Goal: Information Seeking & Learning: Learn about a topic

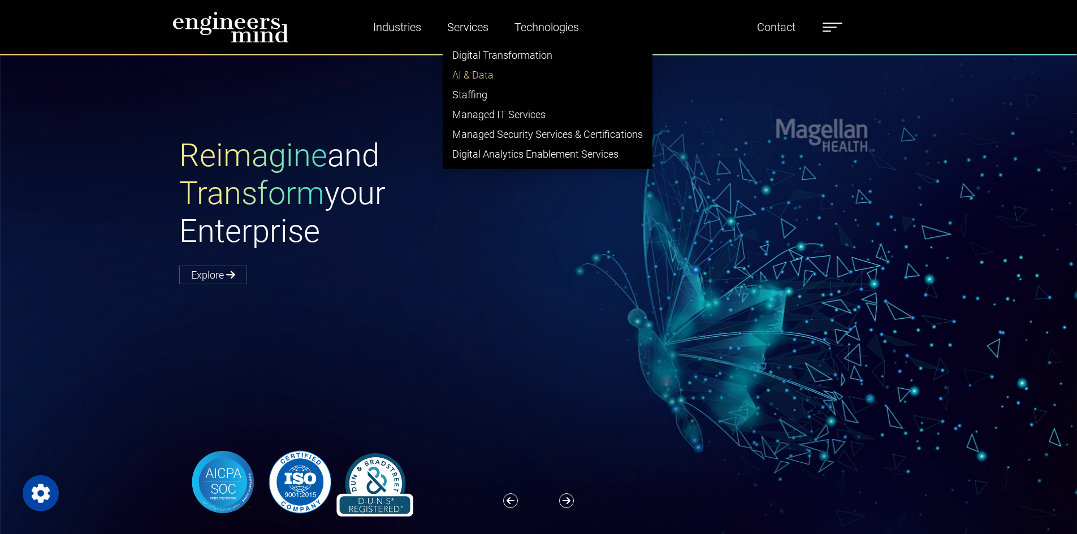
click at [475, 72] on link "AI & Data" at bounding box center [547, 75] width 209 height 20
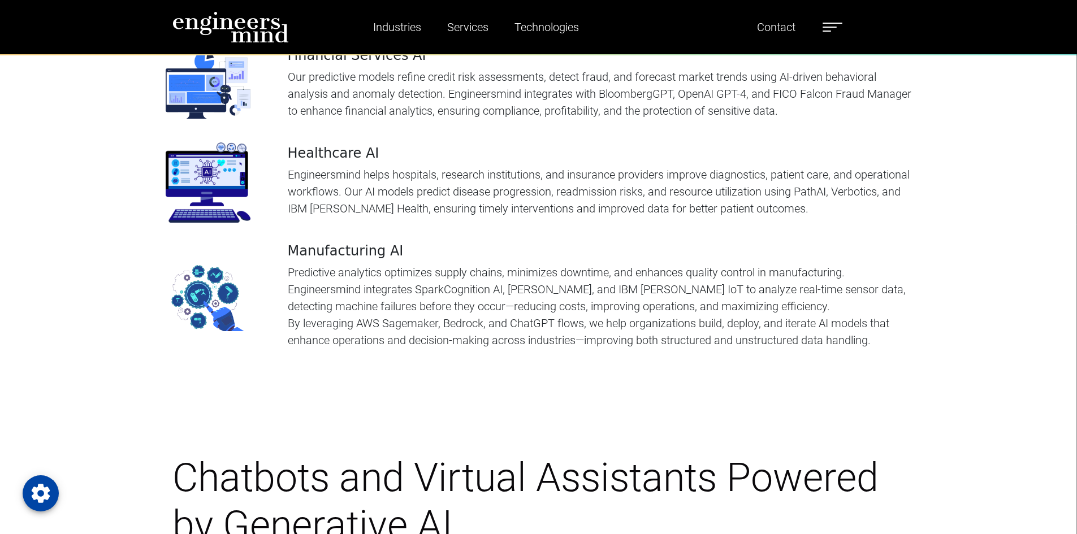
scroll to position [2827, 0]
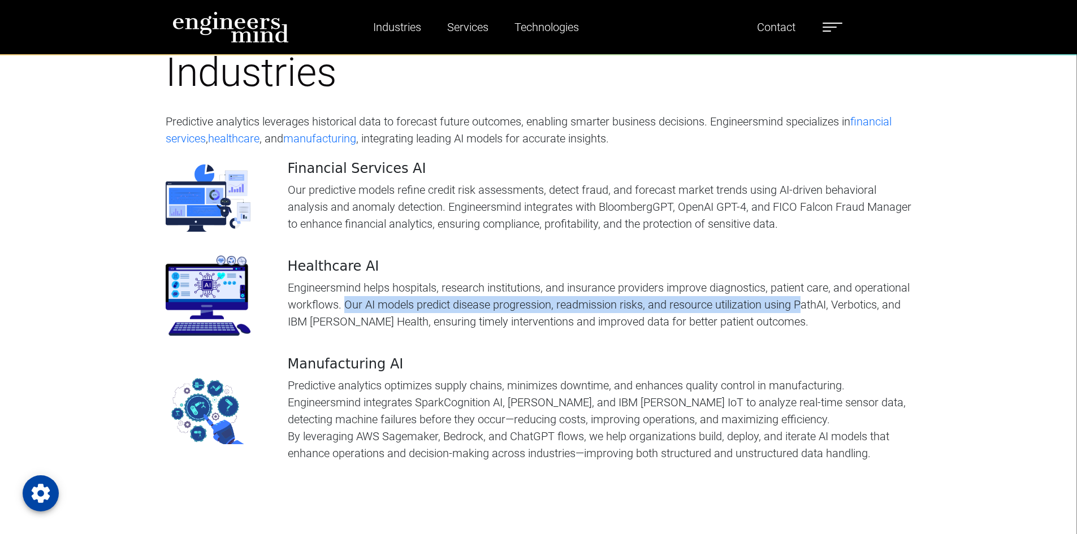
drag, startPoint x: 404, startPoint y: 288, endPoint x: 859, endPoint y: 286, distance: 455.2
click at [859, 286] on p "Engineersmind helps hospitals, research institutions, and insurance providers i…" at bounding box center [600, 304] width 624 height 51
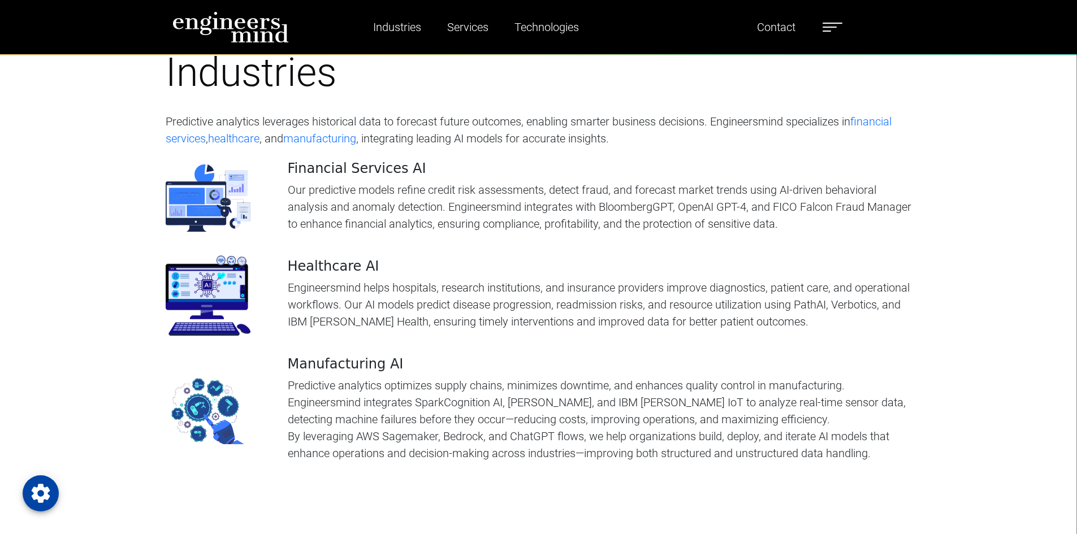
click at [713, 279] on p "Engineersmind helps hospitals, research institutions, and insurance providers i…" at bounding box center [600, 304] width 624 height 51
drag, startPoint x: 293, startPoint y: 349, endPoint x: 391, endPoint y: 347, distance: 97.3
click at [390, 356] on h4 "Manufacturing AI" at bounding box center [600, 364] width 624 height 16
click at [408, 356] on h4 "Manufacturing AI" at bounding box center [600, 364] width 624 height 16
